Goal: Task Accomplishment & Management: Use online tool/utility

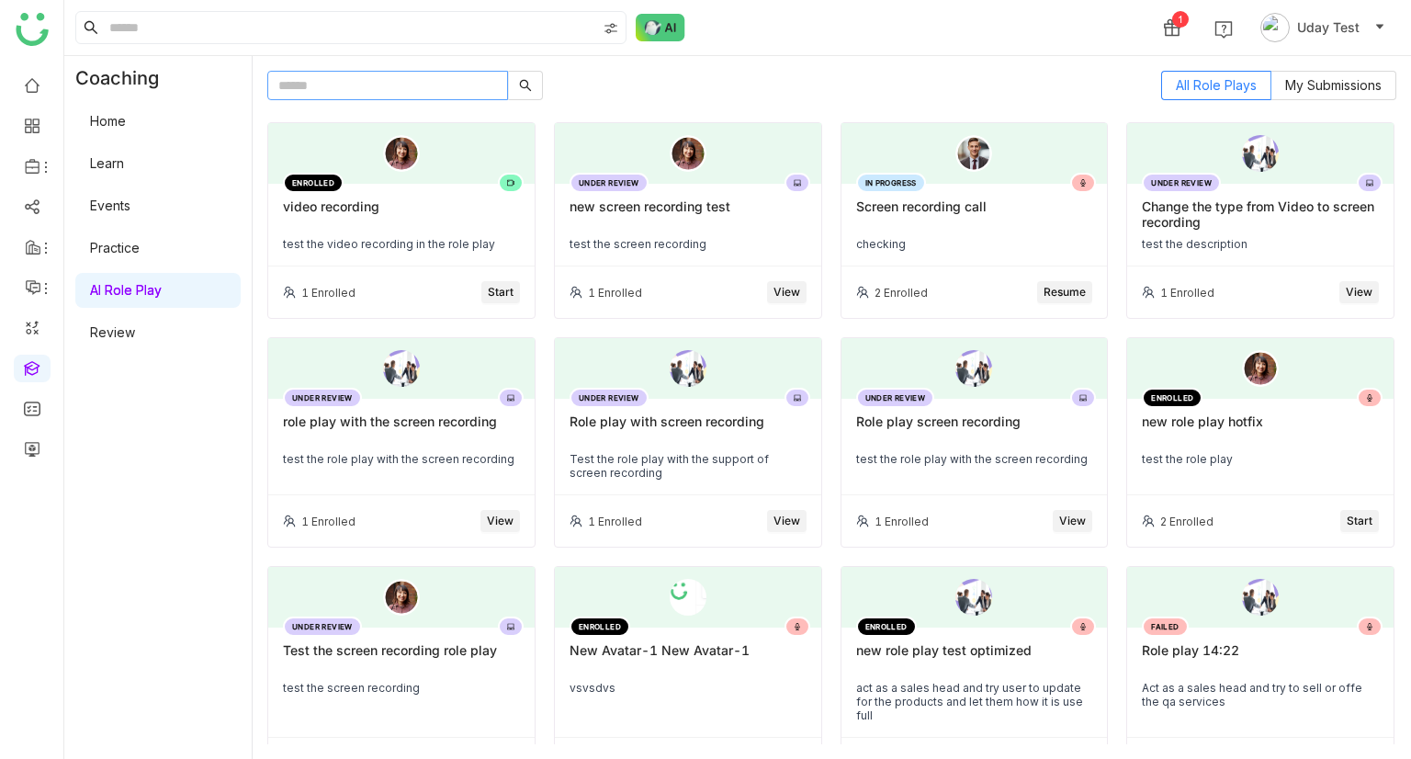
drag, startPoint x: 386, startPoint y: 94, endPoint x: 385, endPoint y: 80, distance: 13.8
click at [385, 92] on input "text" at bounding box center [387, 85] width 241 height 29
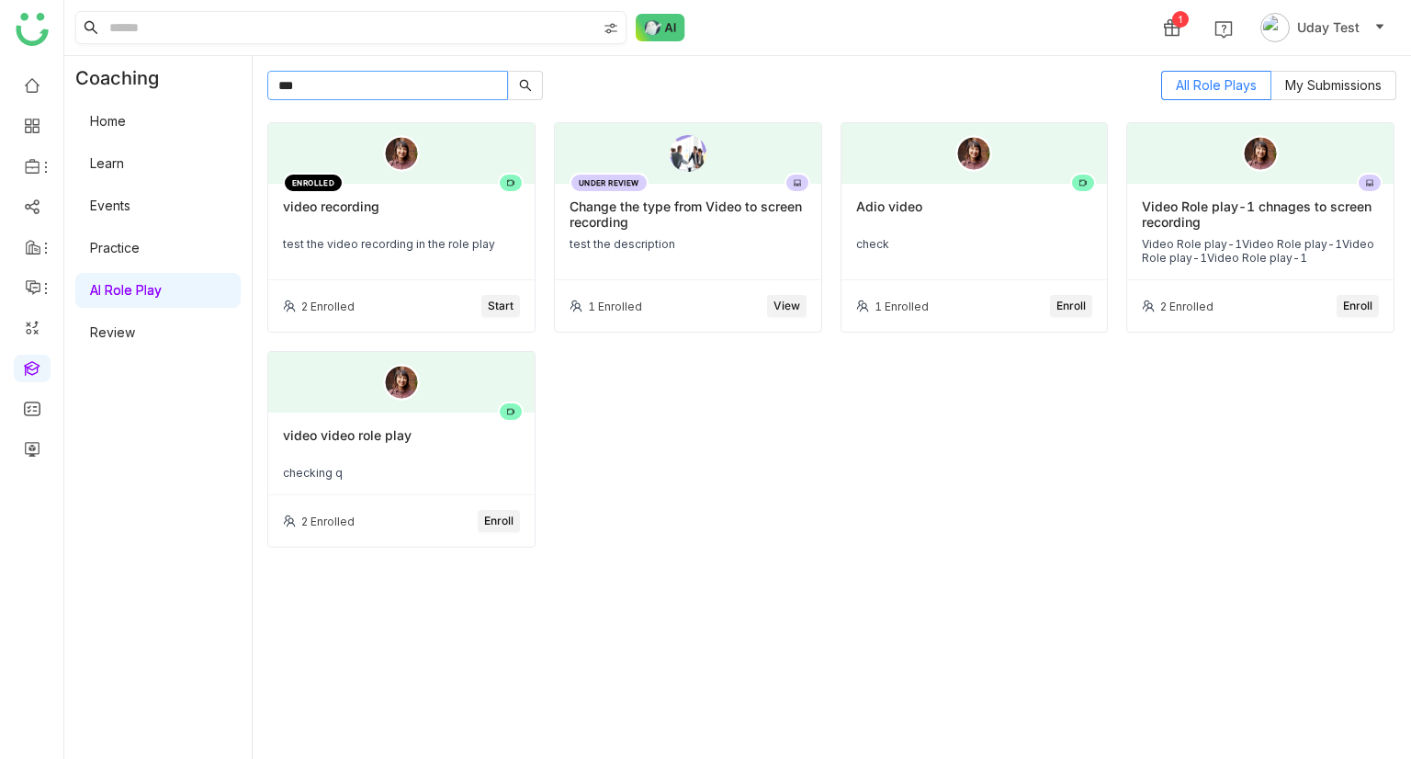
type input "***"
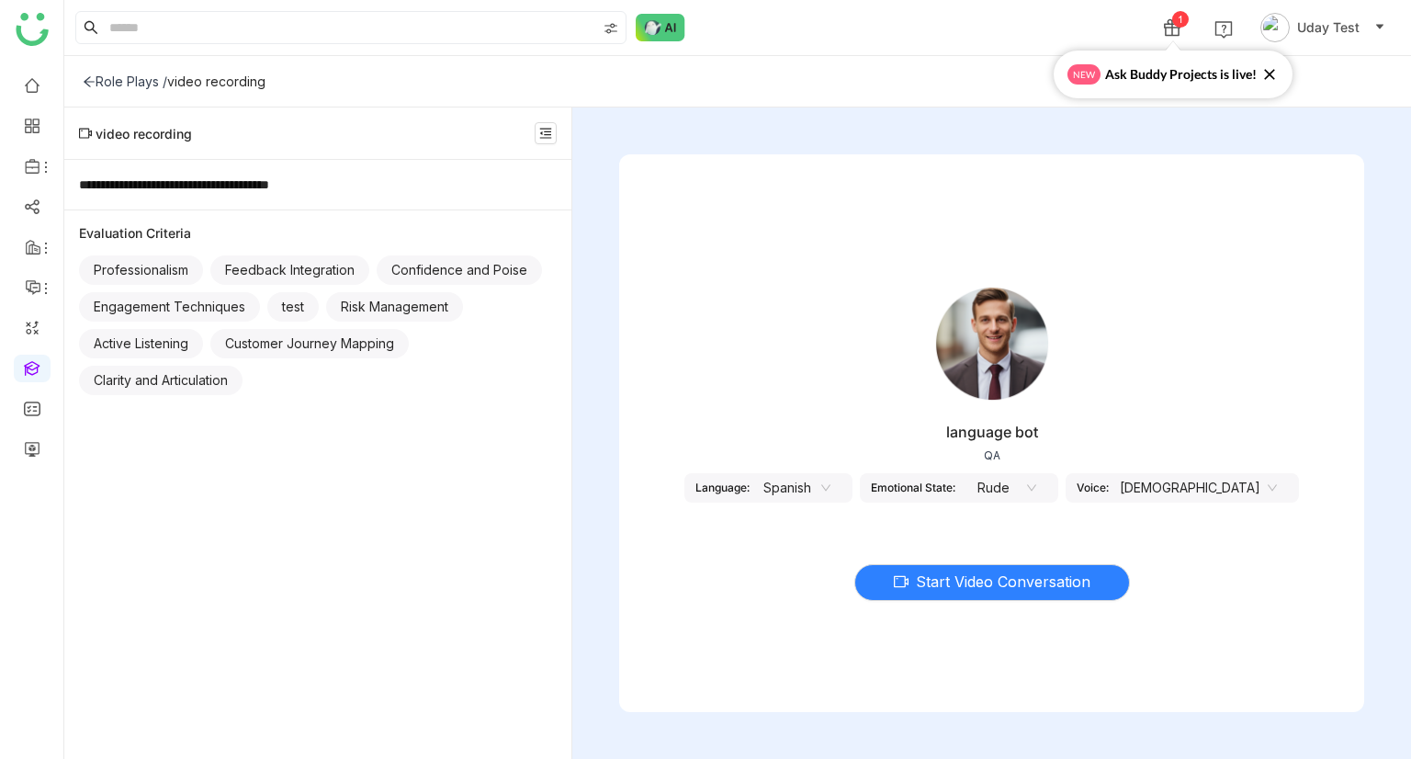
click at [830, 494] on nz-select-item "Spanish" at bounding box center [796, 488] width 70 height 28
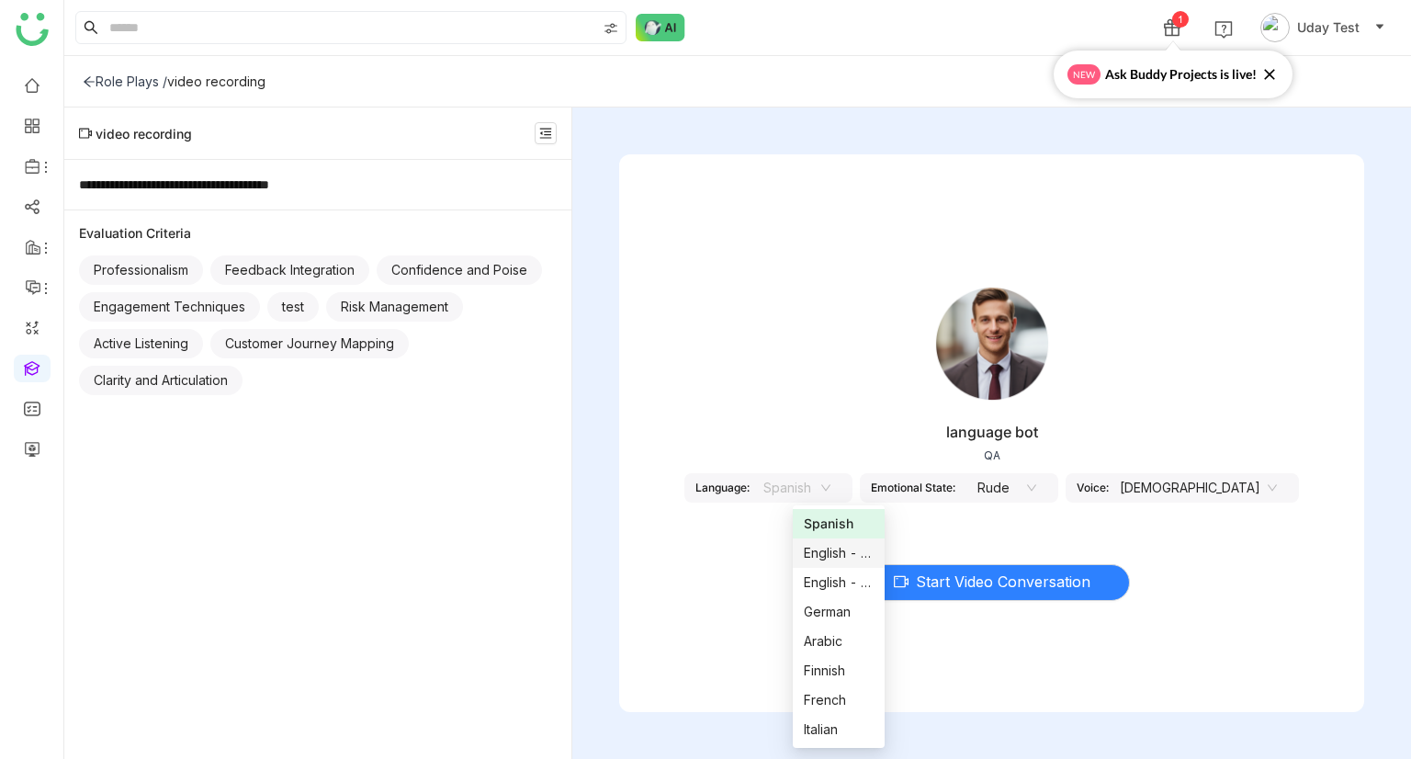
click at [835, 541] on nz-option-item "English - US" at bounding box center [839, 552] width 92 height 29
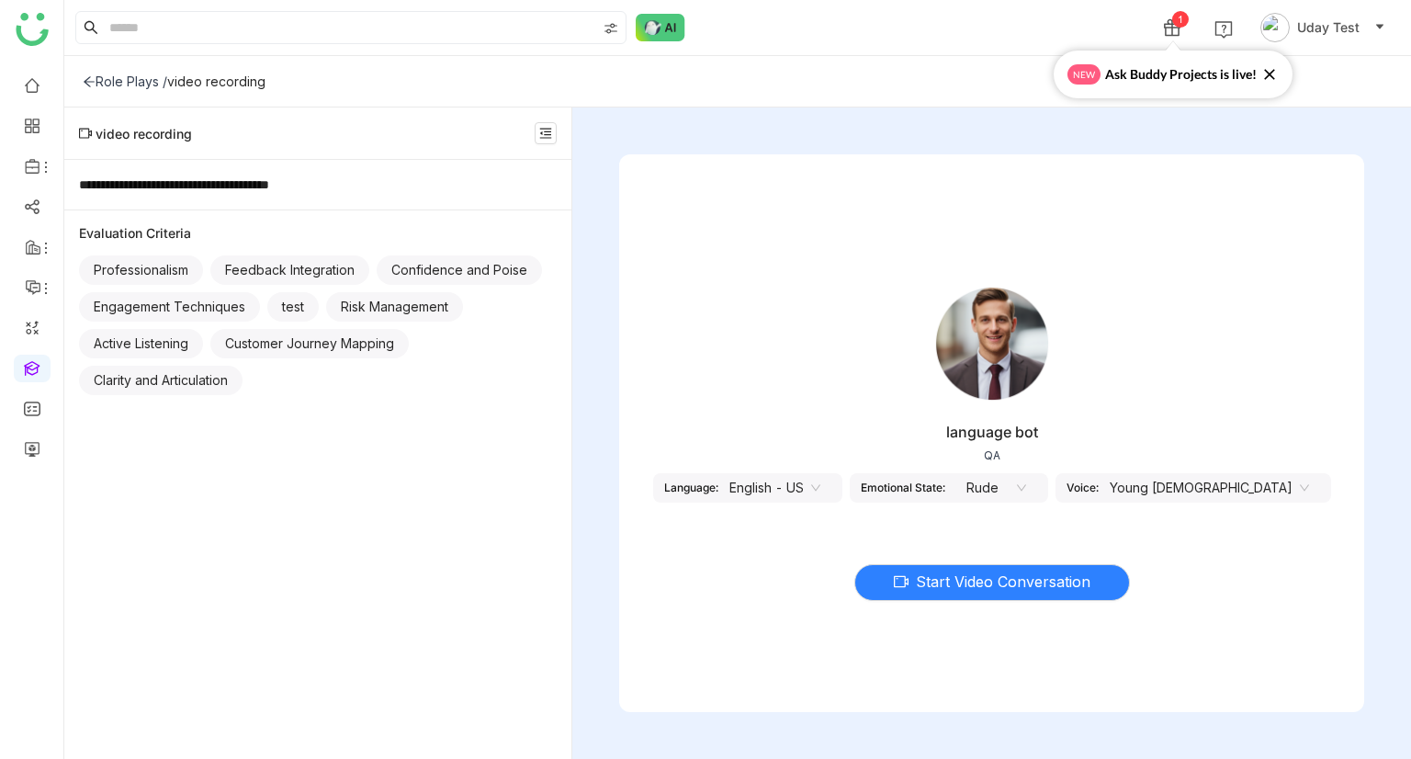
click at [1026, 486] on nz-select-item "Rude" at bounding box center [991, 488] width 70 height 28
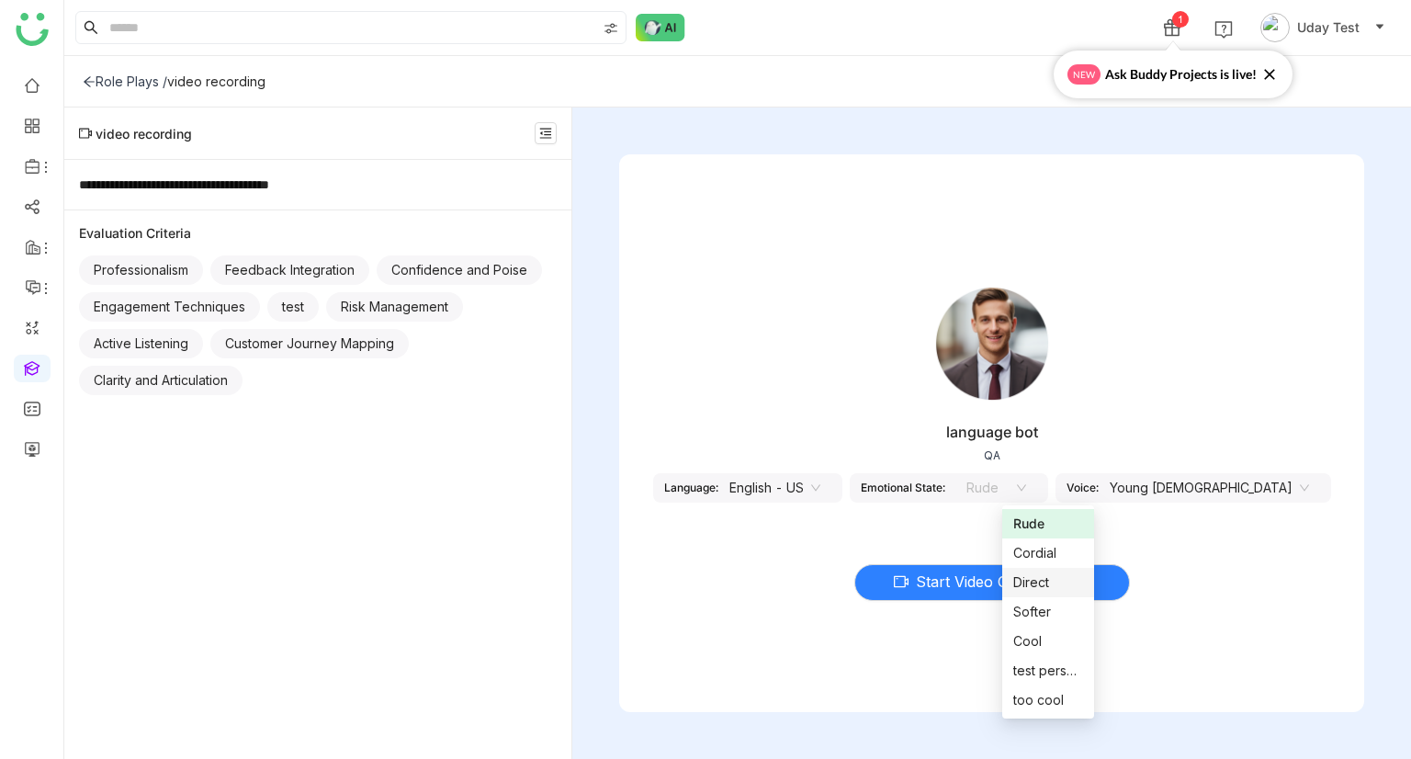
click at [1038, 592] on nz-option-item "Direct" at bounding box center [1048, 582] width 92 height 29
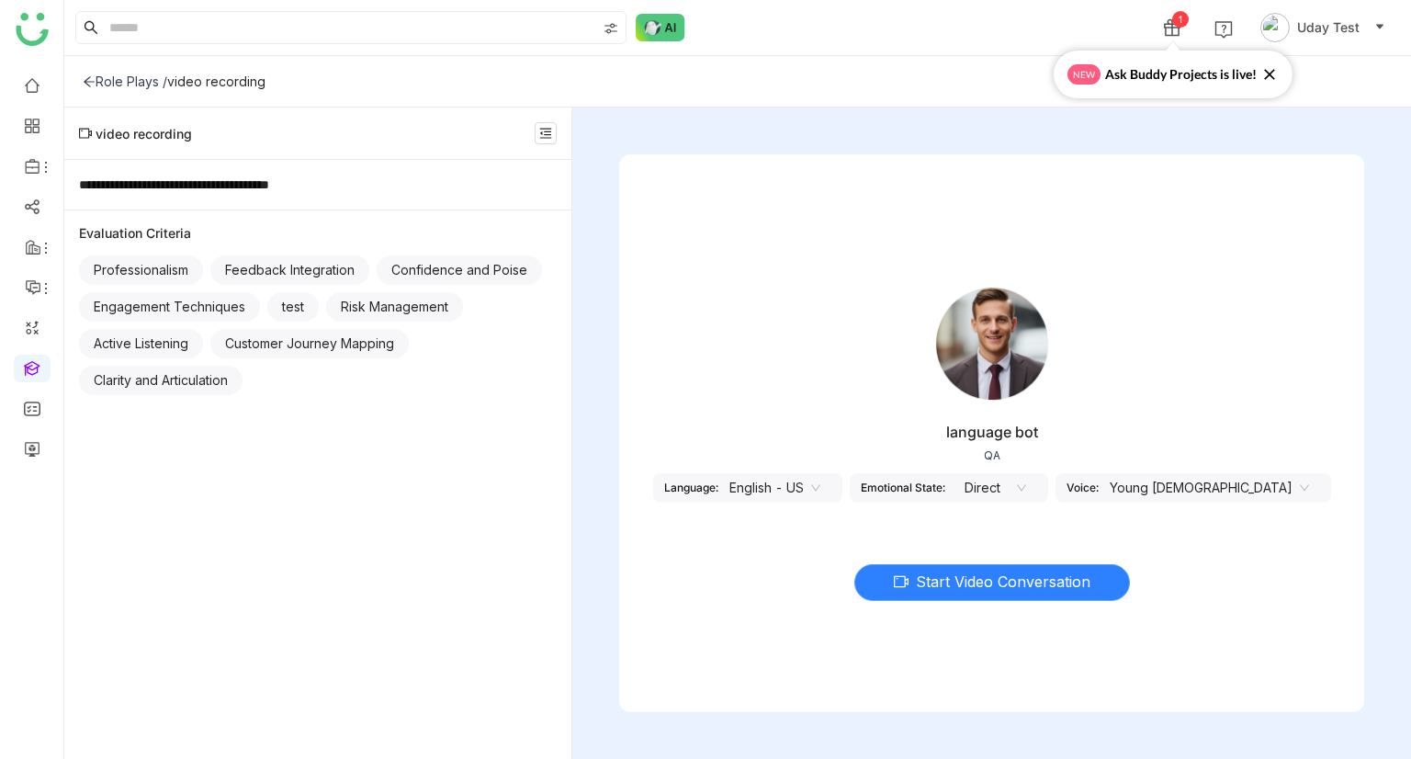
click at [993, 582] on span "Start Video Conversation" at bounding box center [1003, 581] width 175 height 23
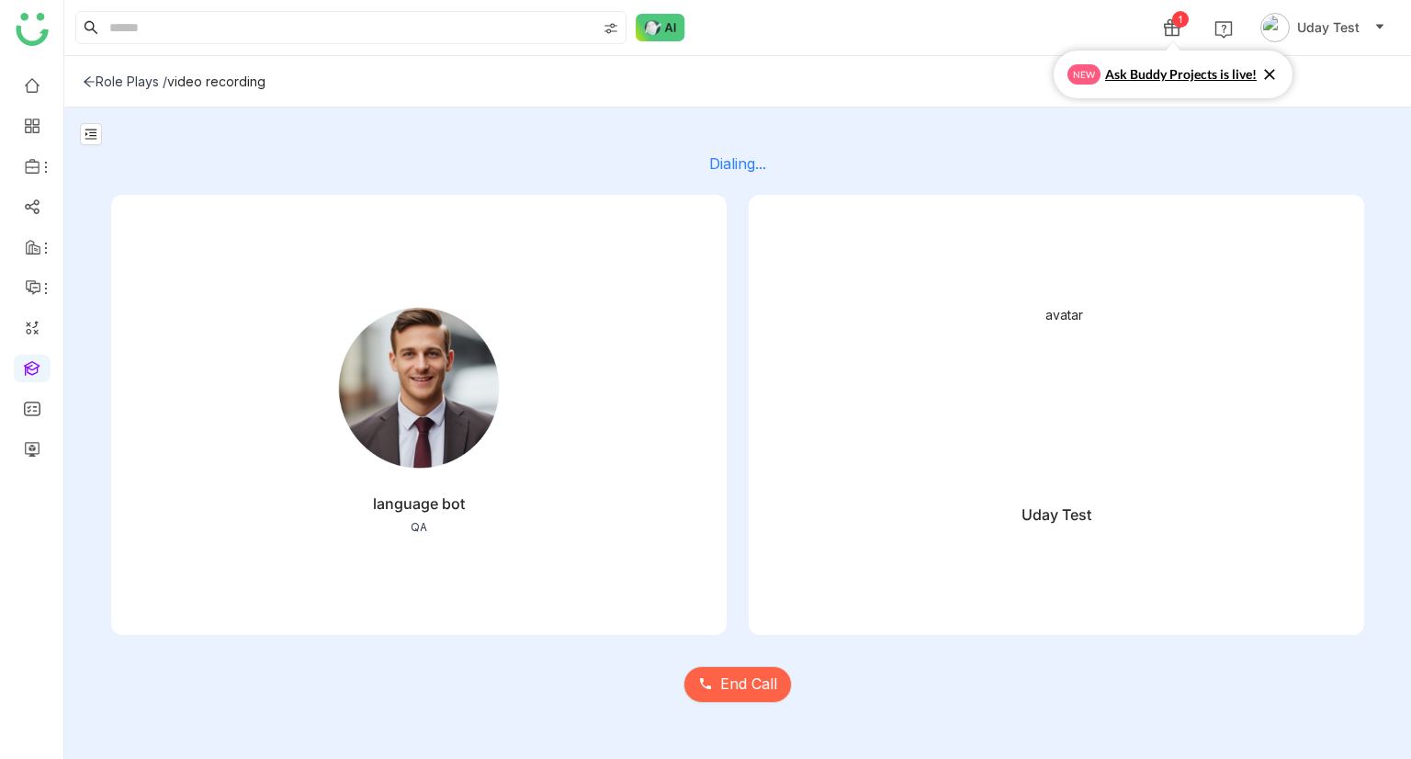
click at [1271, 81] on icon at bounding box center [1269, 74] width 18 height 18
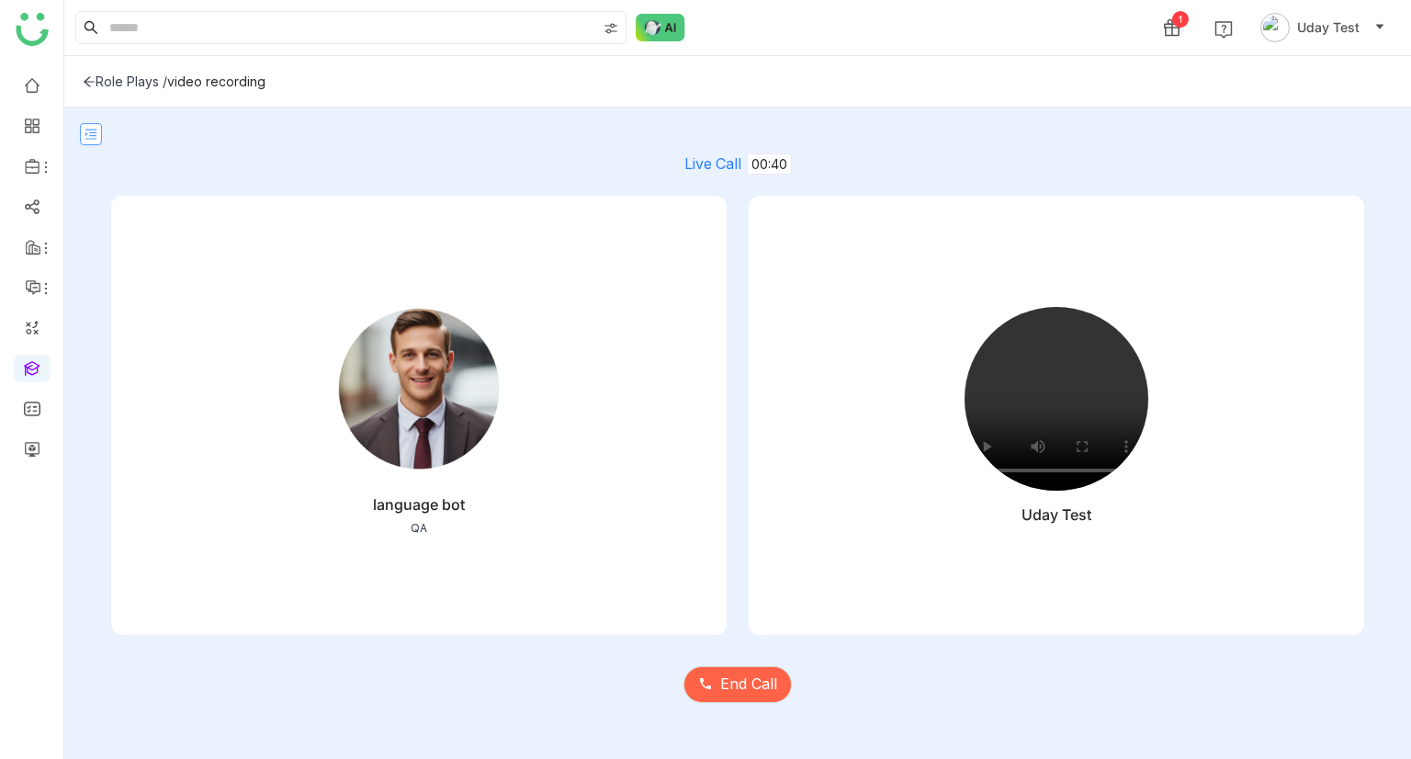
click at [87, 137] on icon at bounding box center [91, 134] width 13 height 13
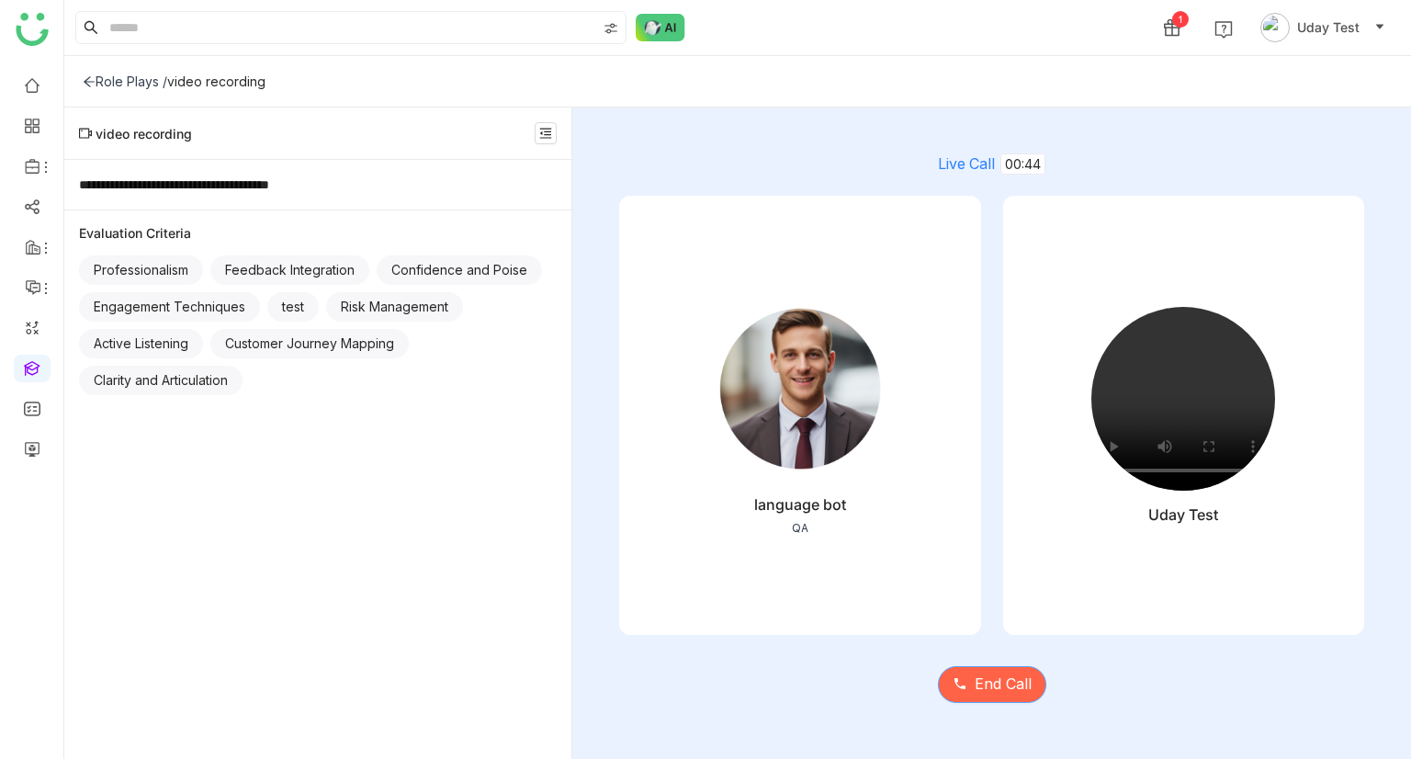
click at [1033, 680] on button "End Call" at bounding box center [992, 684] width 108 height 37
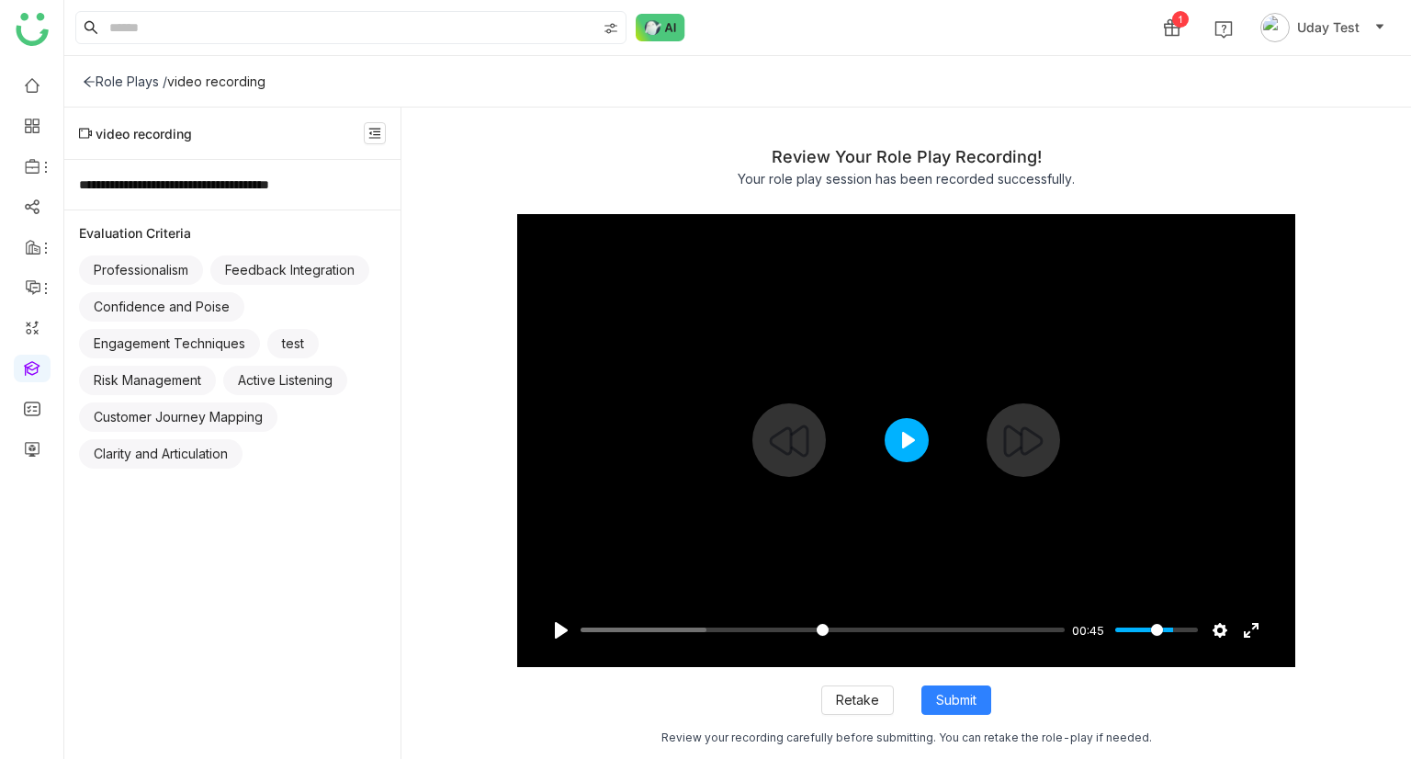
click at [907, 445] on button "Play" at bounding box center [907, 440] width 44 height 44
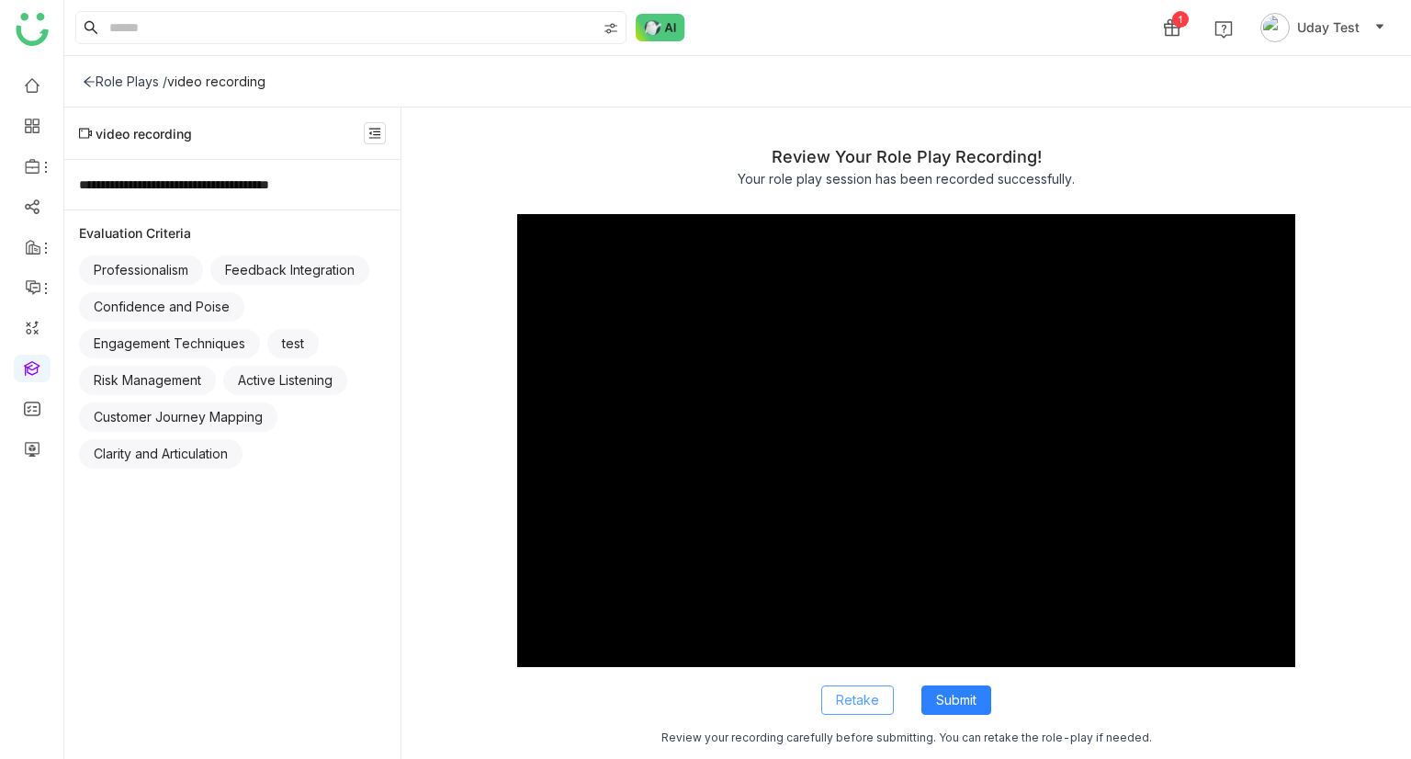
click at [840, 686] on button "Retake" at bounding box center [857, 699] width 73 height 29
type input "*****"
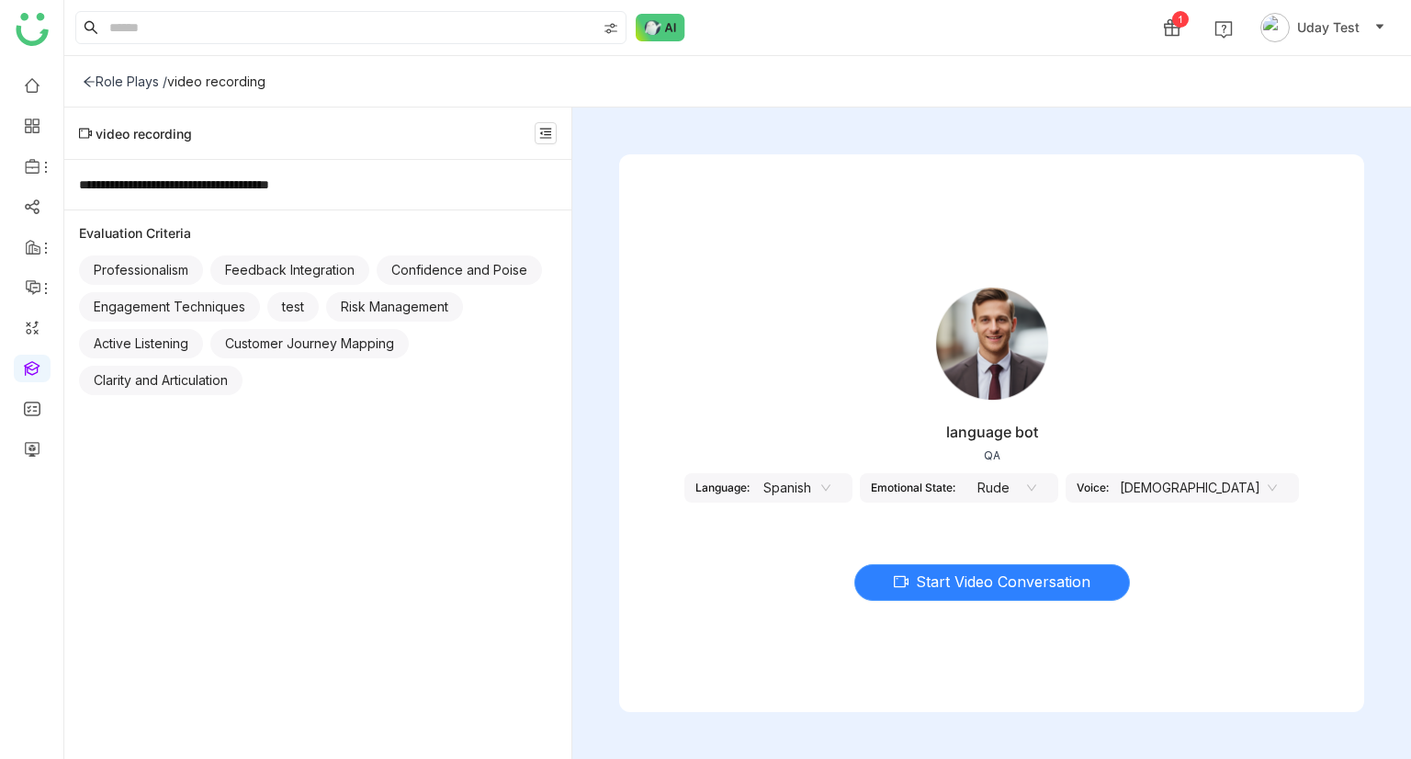
click at [930, 570] on span "Start Video Conversation" at bounding box center [1003, 581] width 175 height 23
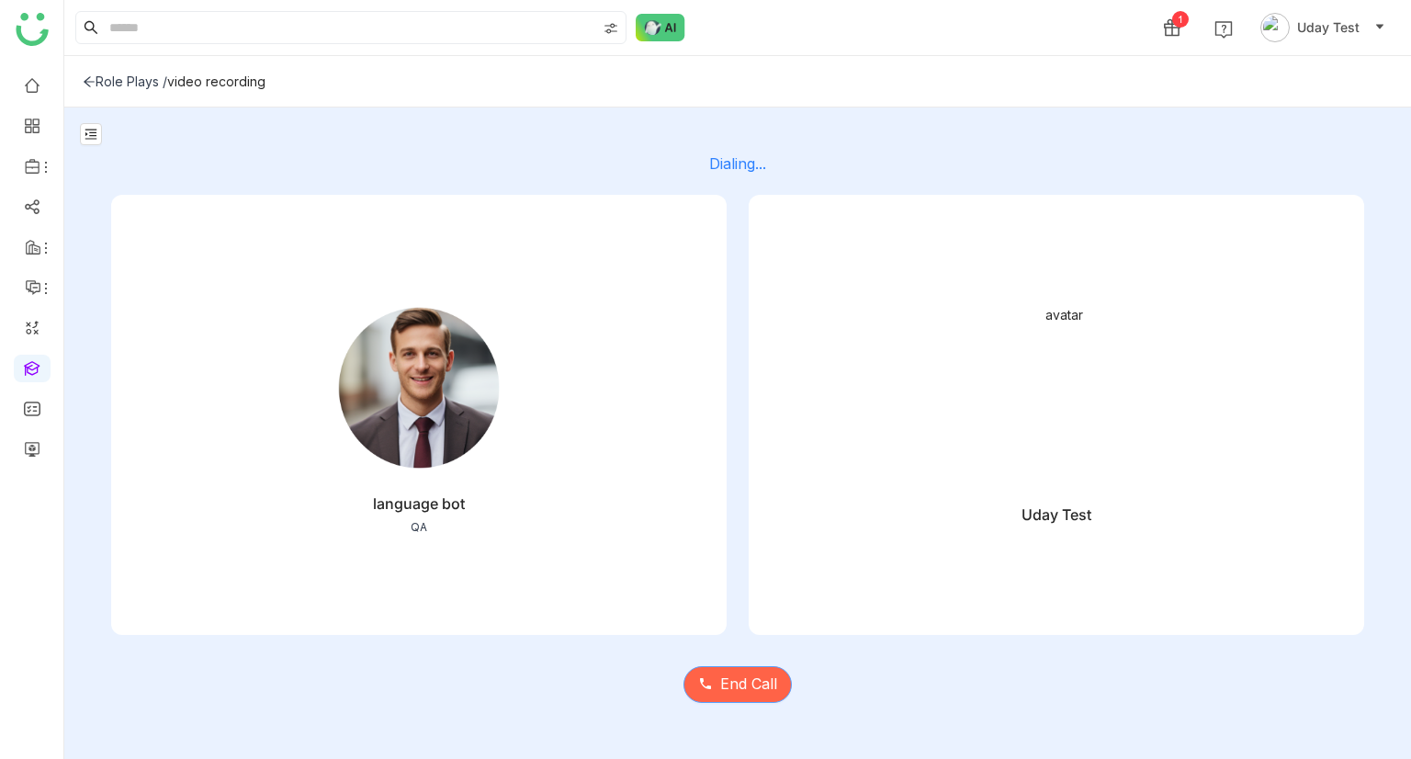
click at [772, 688] on span "End Call" at bounding box center [748, 683] width 57 height 23
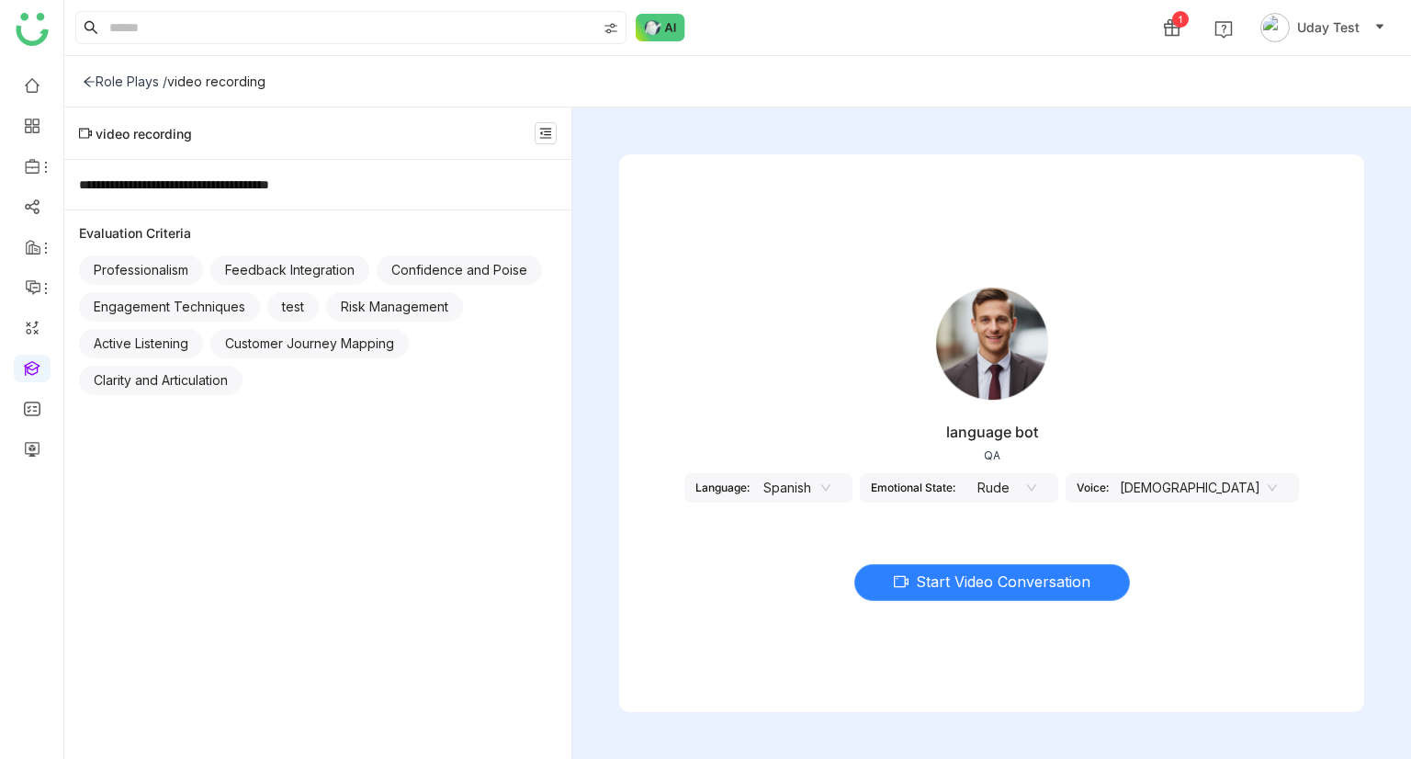
click at [951, 592] on button "Start Video Conversation" at bounding box center [992, 582] width 276 height 37
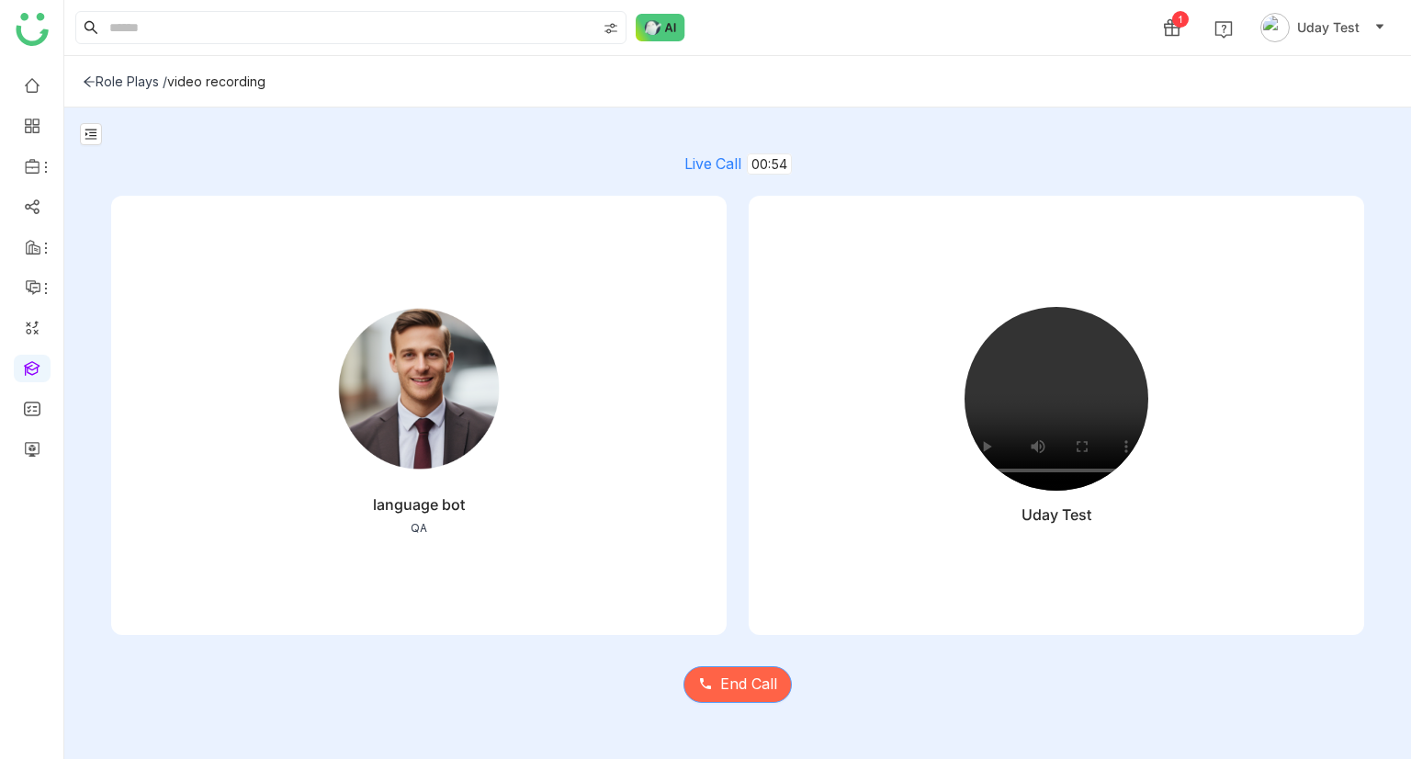
click at [741, 681] on span "End Call" at bounding box center [748, 683] width 57 height 23
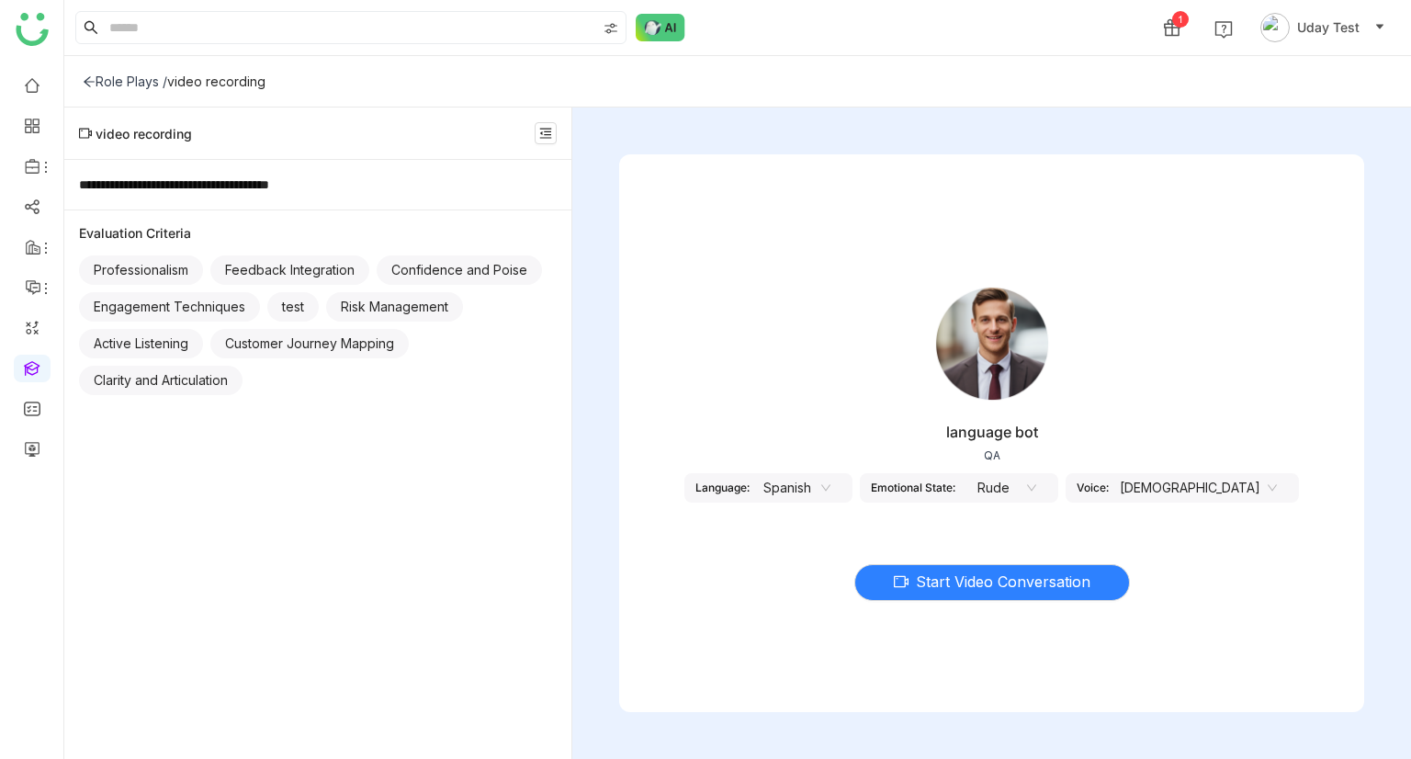
click at [831, 490] on icon at bounding box center [825, 487] width 11 height 11
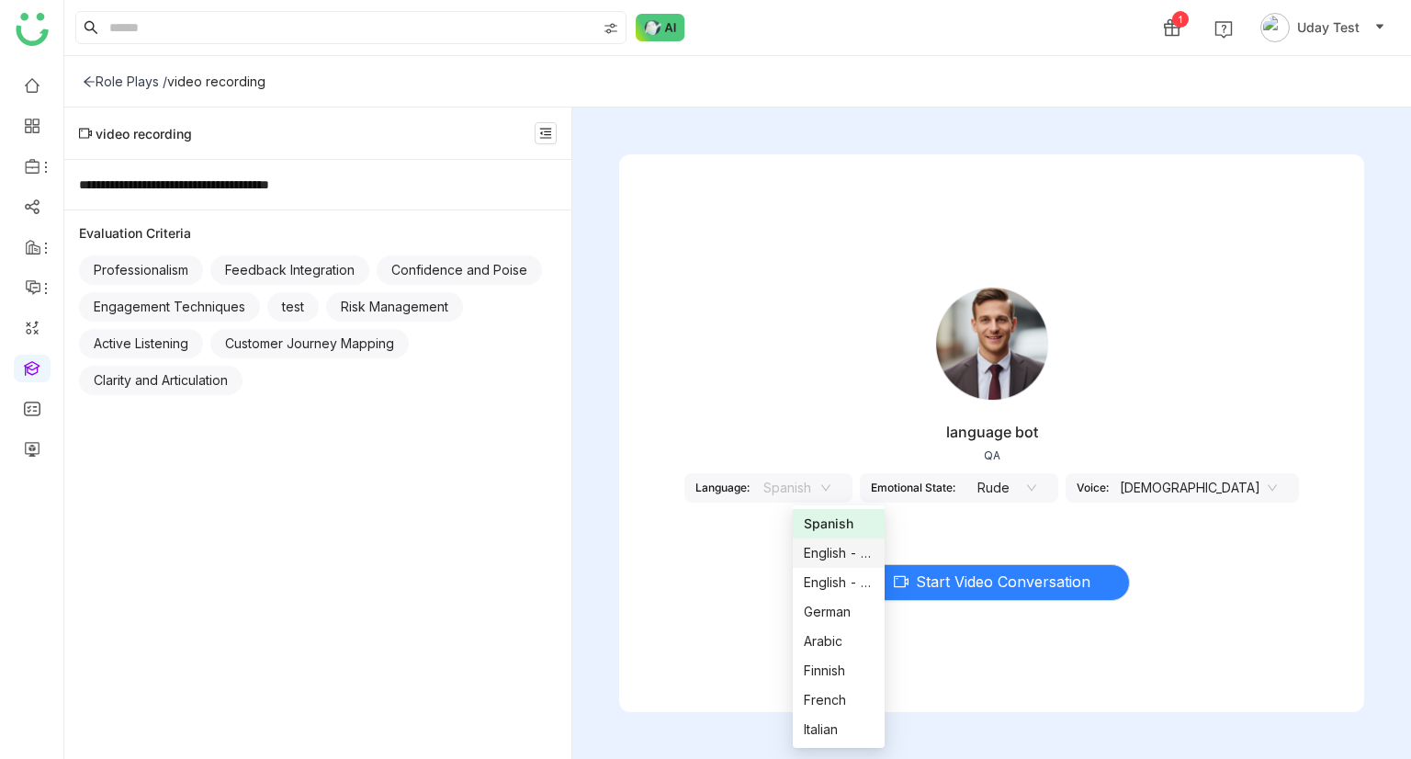
click at [859, 552] on div "English - US" at bounding box center [839, 553] width 70 height 20
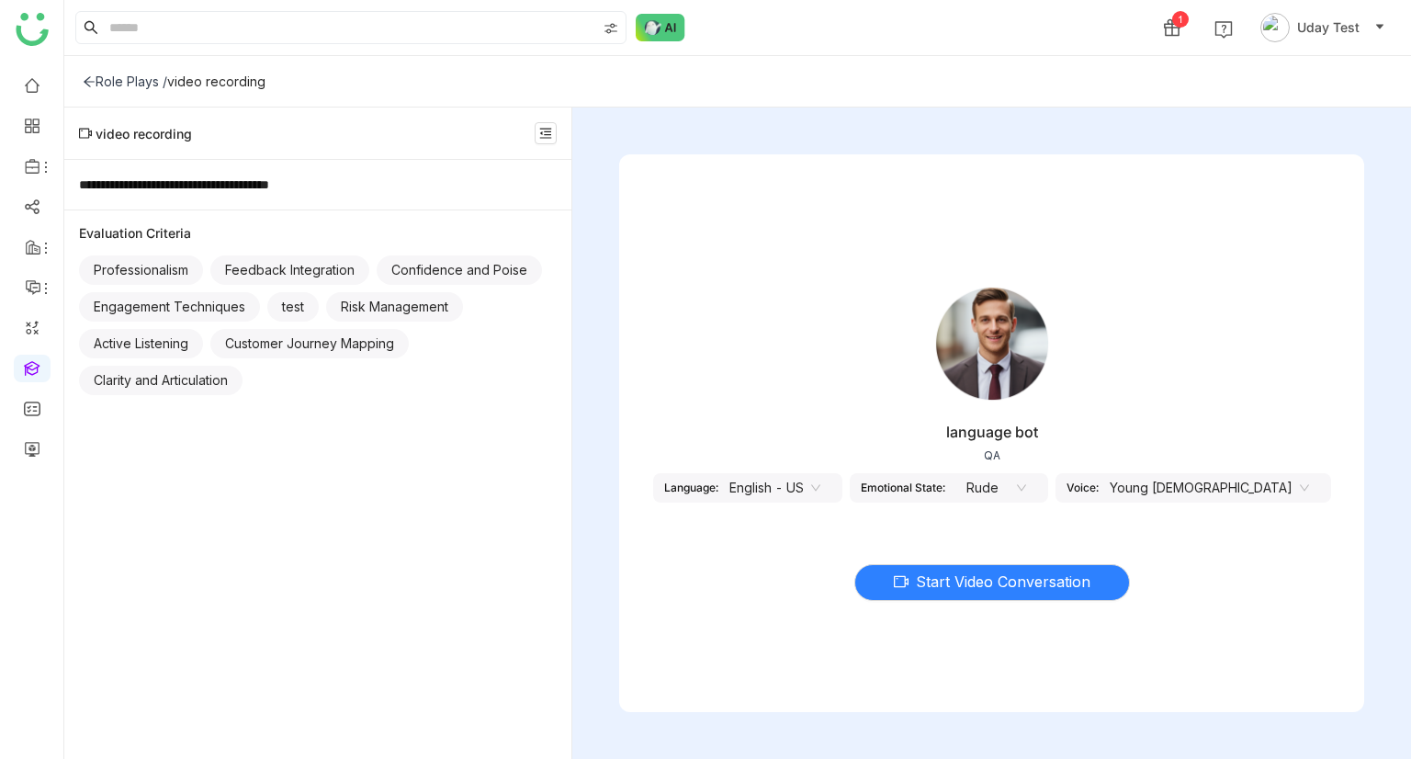
click at [820, 494] on nz-select-item "English - US" at bounding box center [774, 488] width 91 height 28
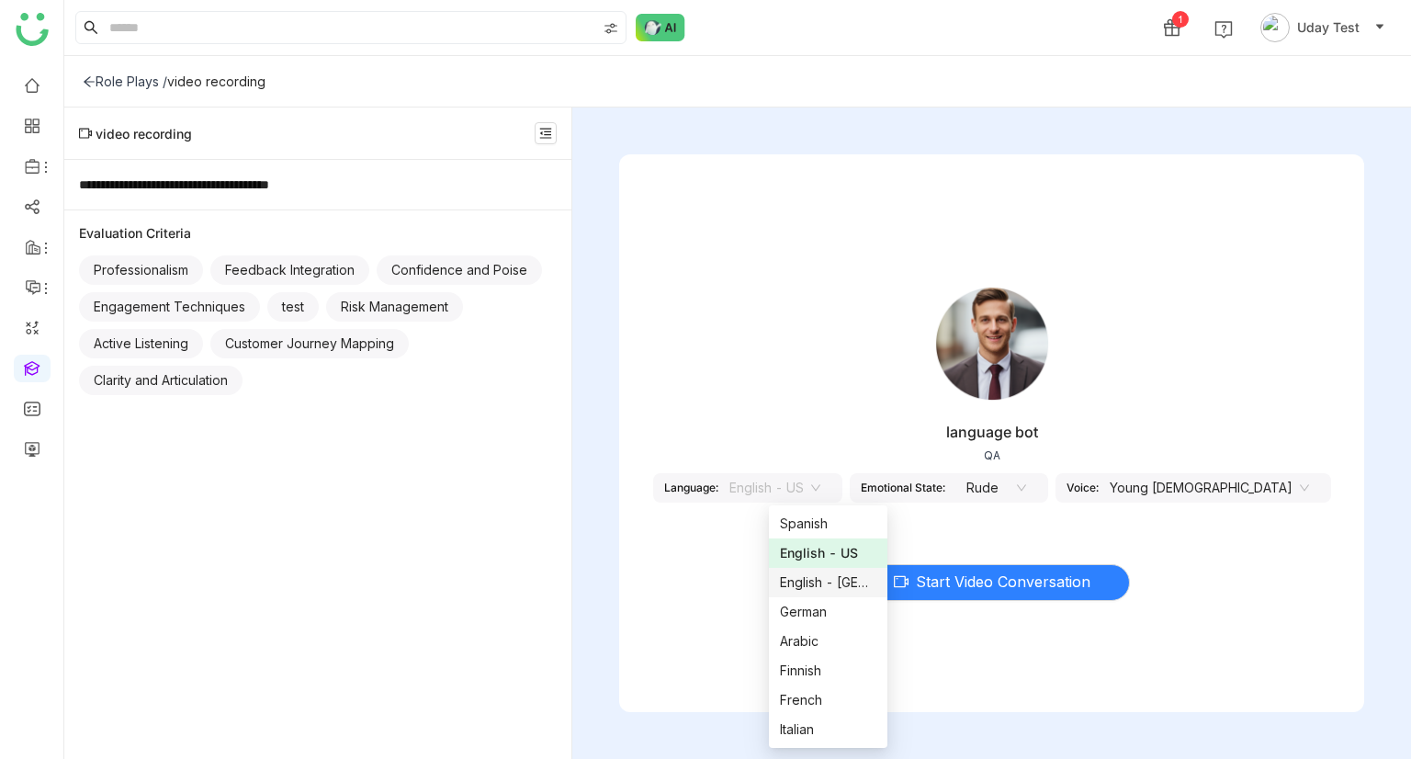
click at [827, 580] on div "English - India" at bounding box center [828, 582] width 96 height 20
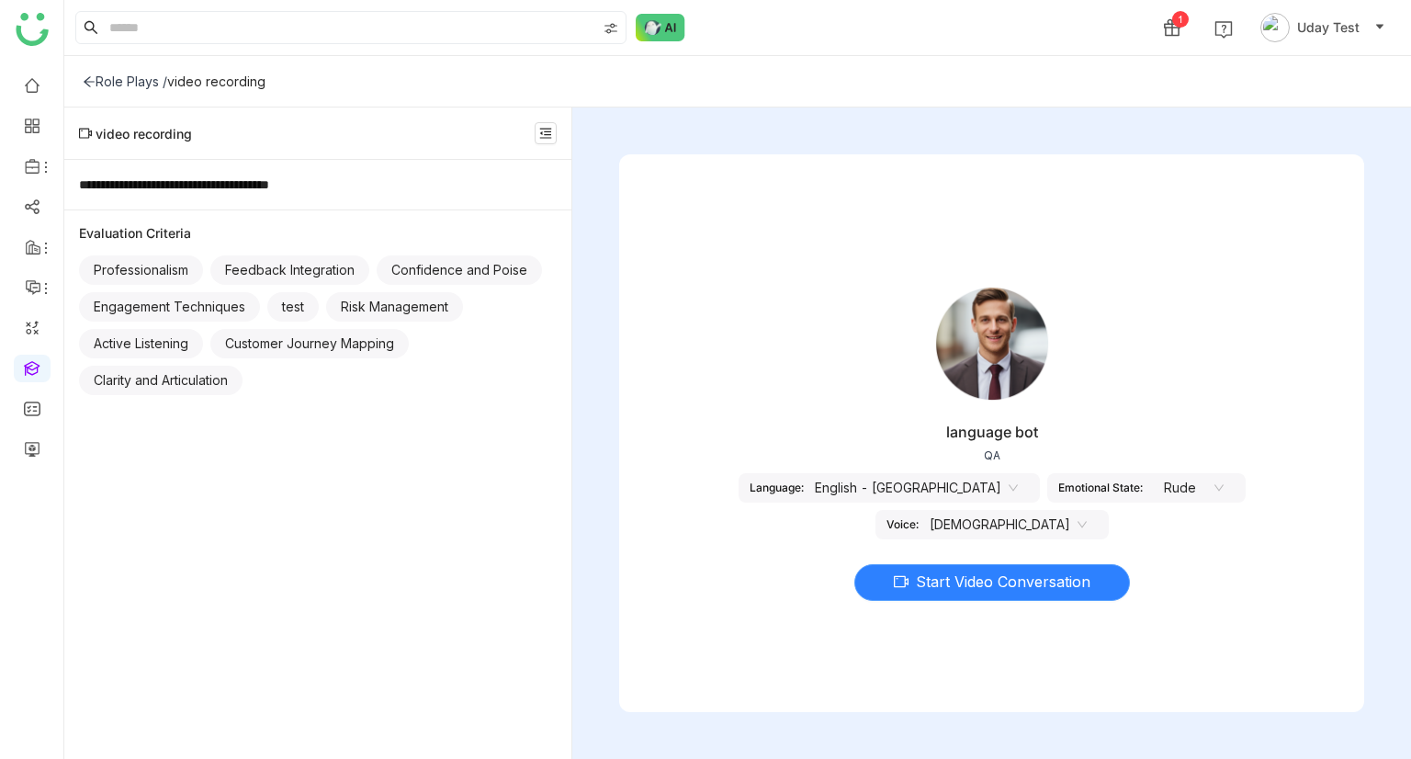
click at [940, 588] on span "Start Video Conversation" at bounding box center [1003, 581] width 175 height 23
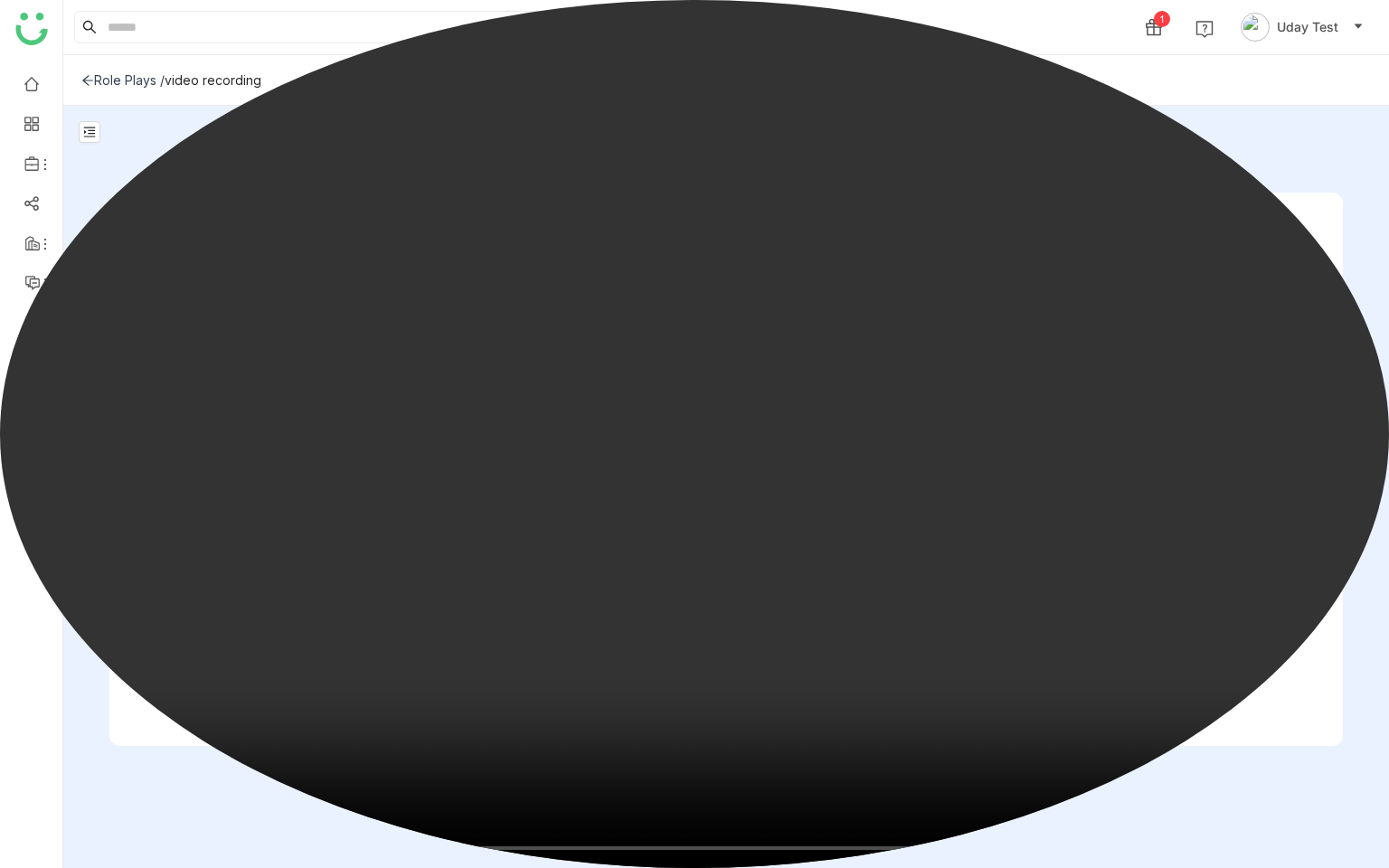
click at [765, 449] on video at bounding box center [694, 434] width 1389 height 868
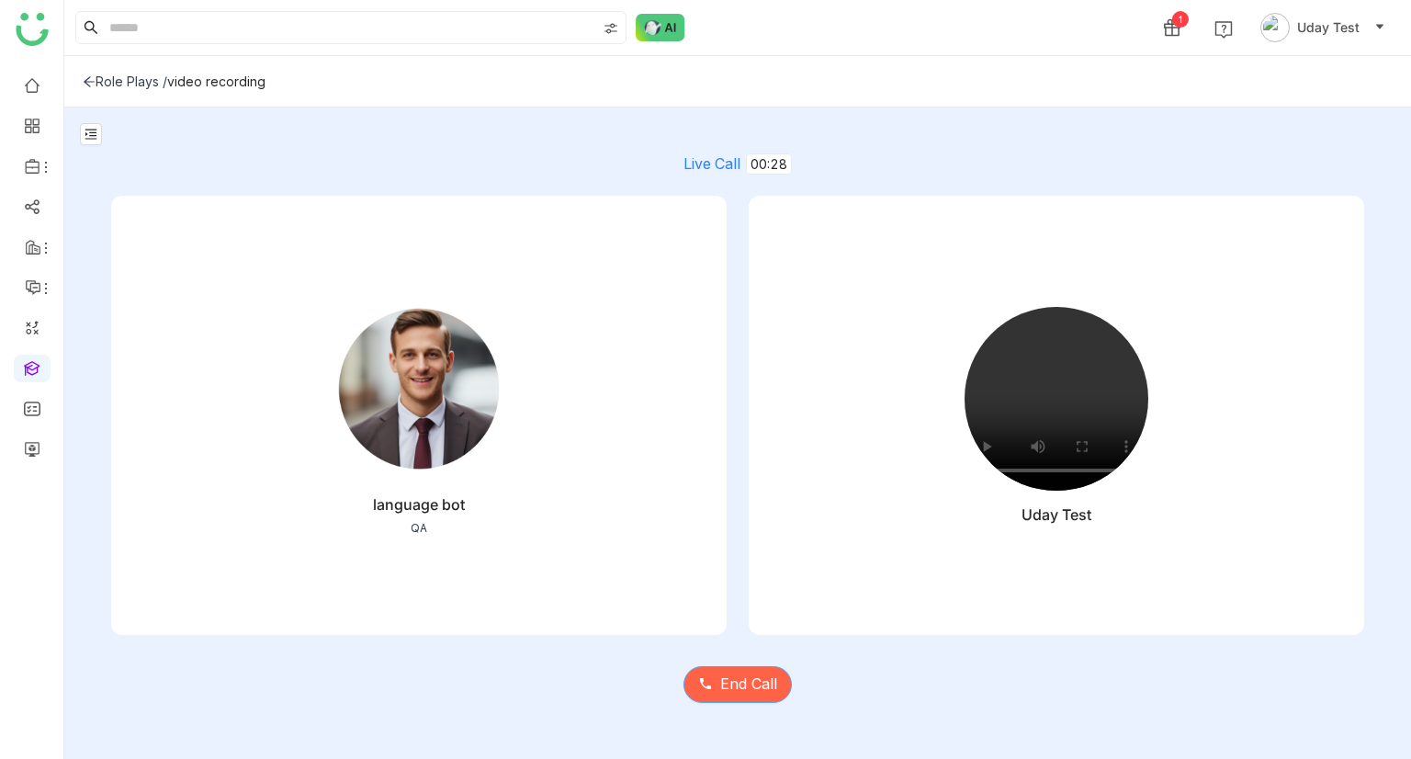
click at [759, 684] on span "End Call" at bounding box center [748, 683] width 57 height 23
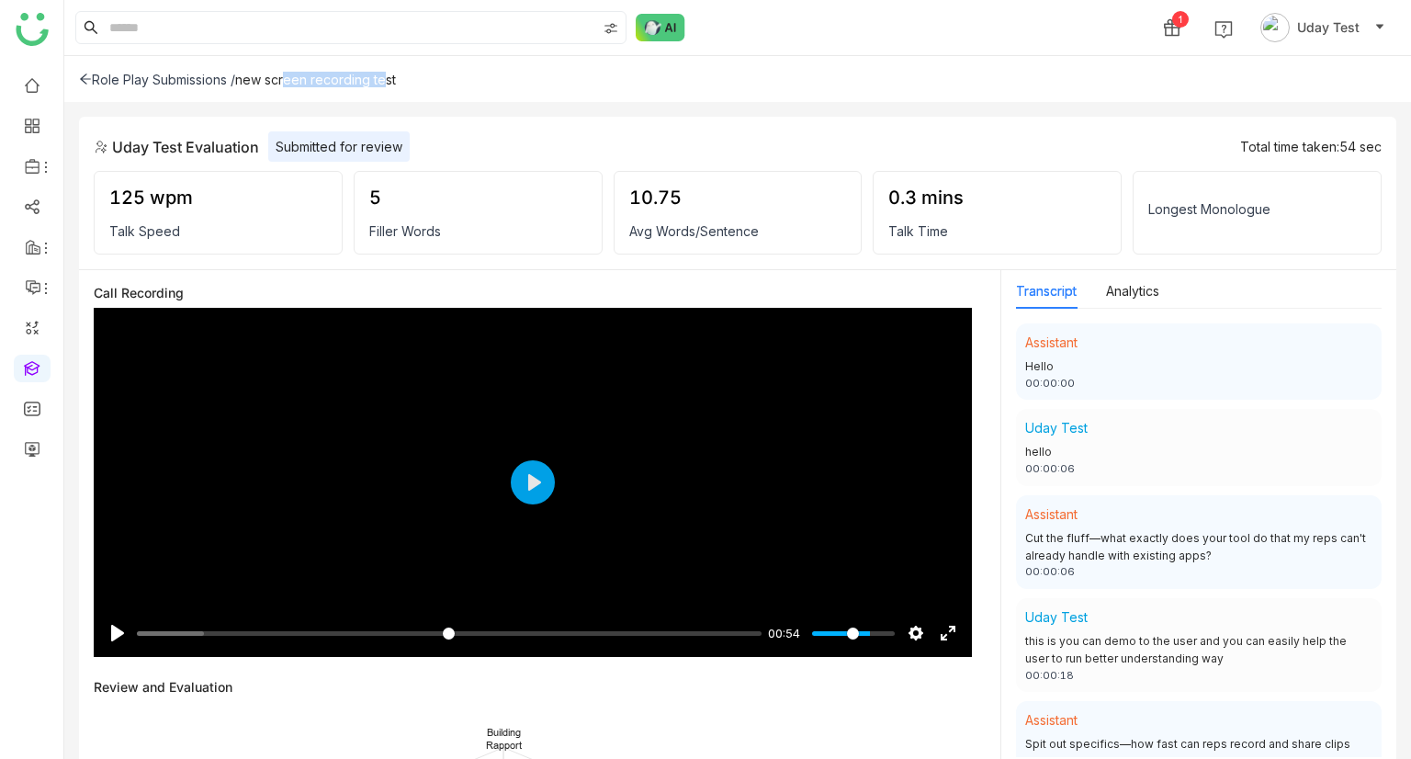
drag, startPoint x: 276, startPoint y: 79, endPoint x: 377, endPoint y: 76, distance: 101.1
click at [377, 76] on div "new screen recording test" at bounding box center [315, 80] width 161 height 16
copy div "screen recording"
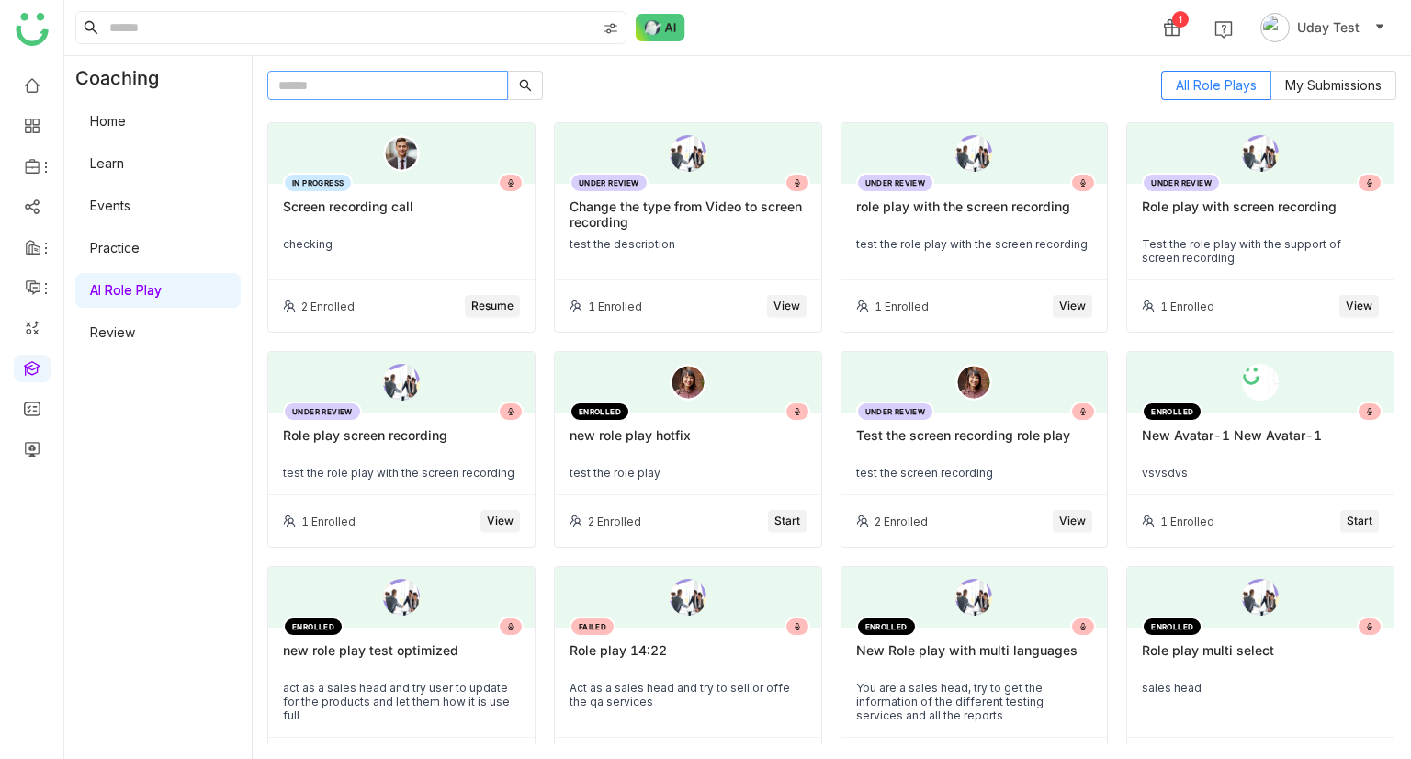
click at [311, 76] on input "text" at bounding box center [387, 85] width 241 height 29
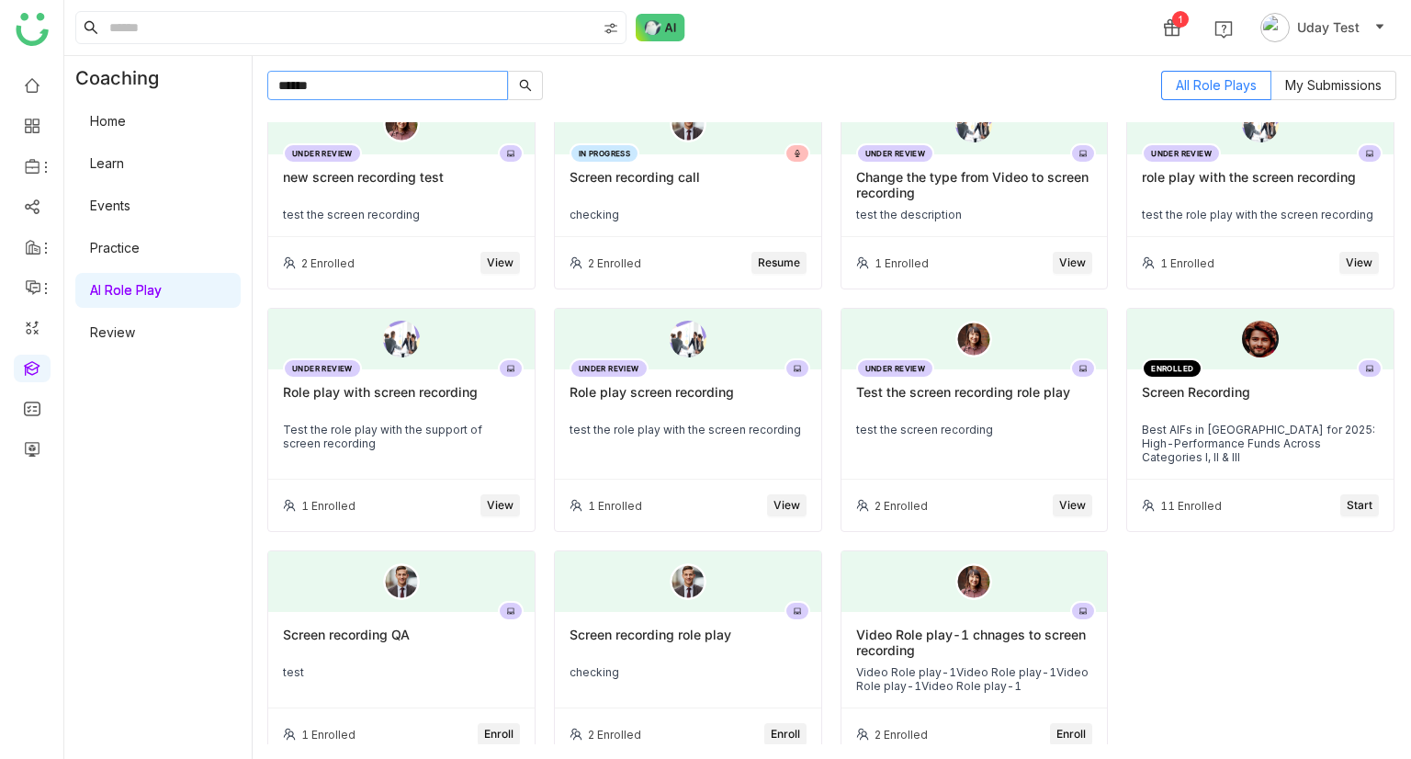
scroll to position [45, 0]
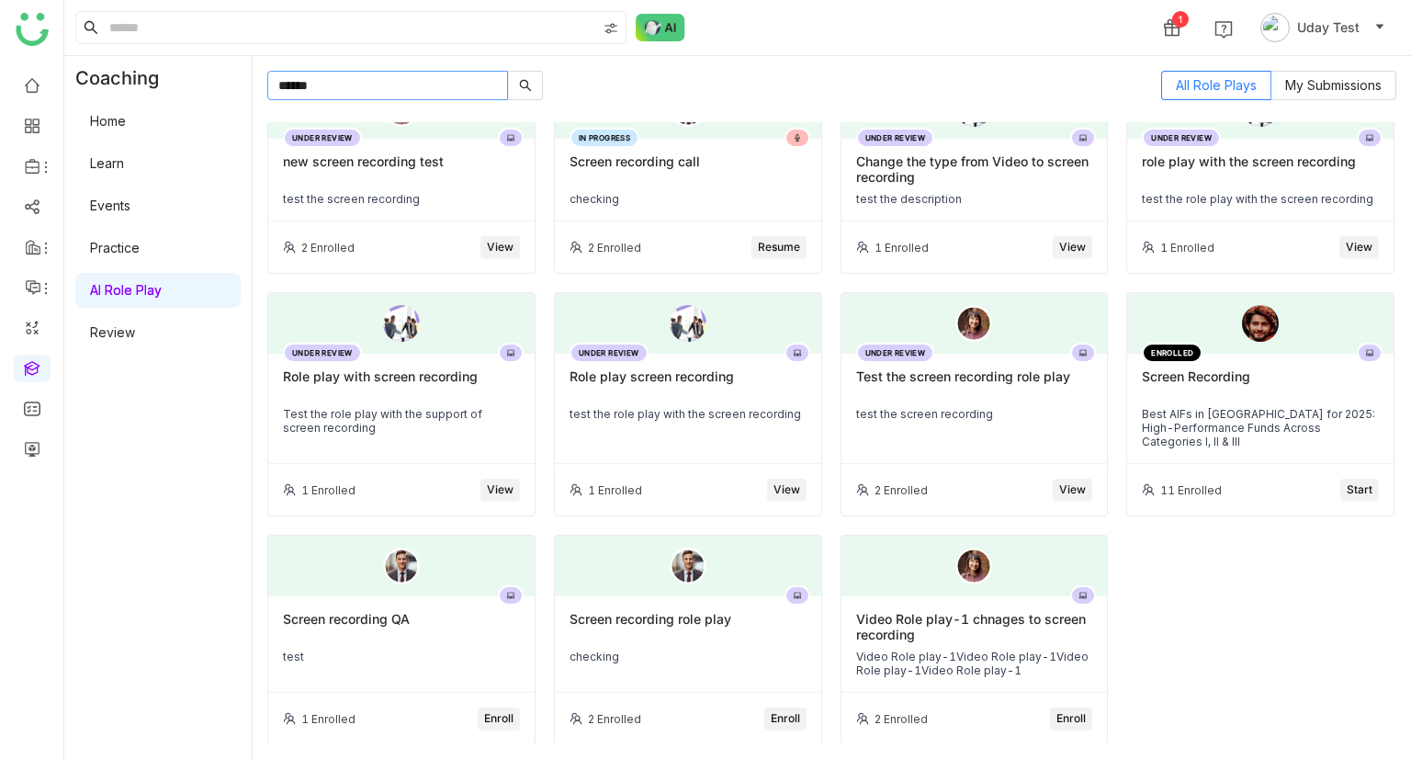
type input "******"
